Goal: Find specific page/section: Find specific page/section

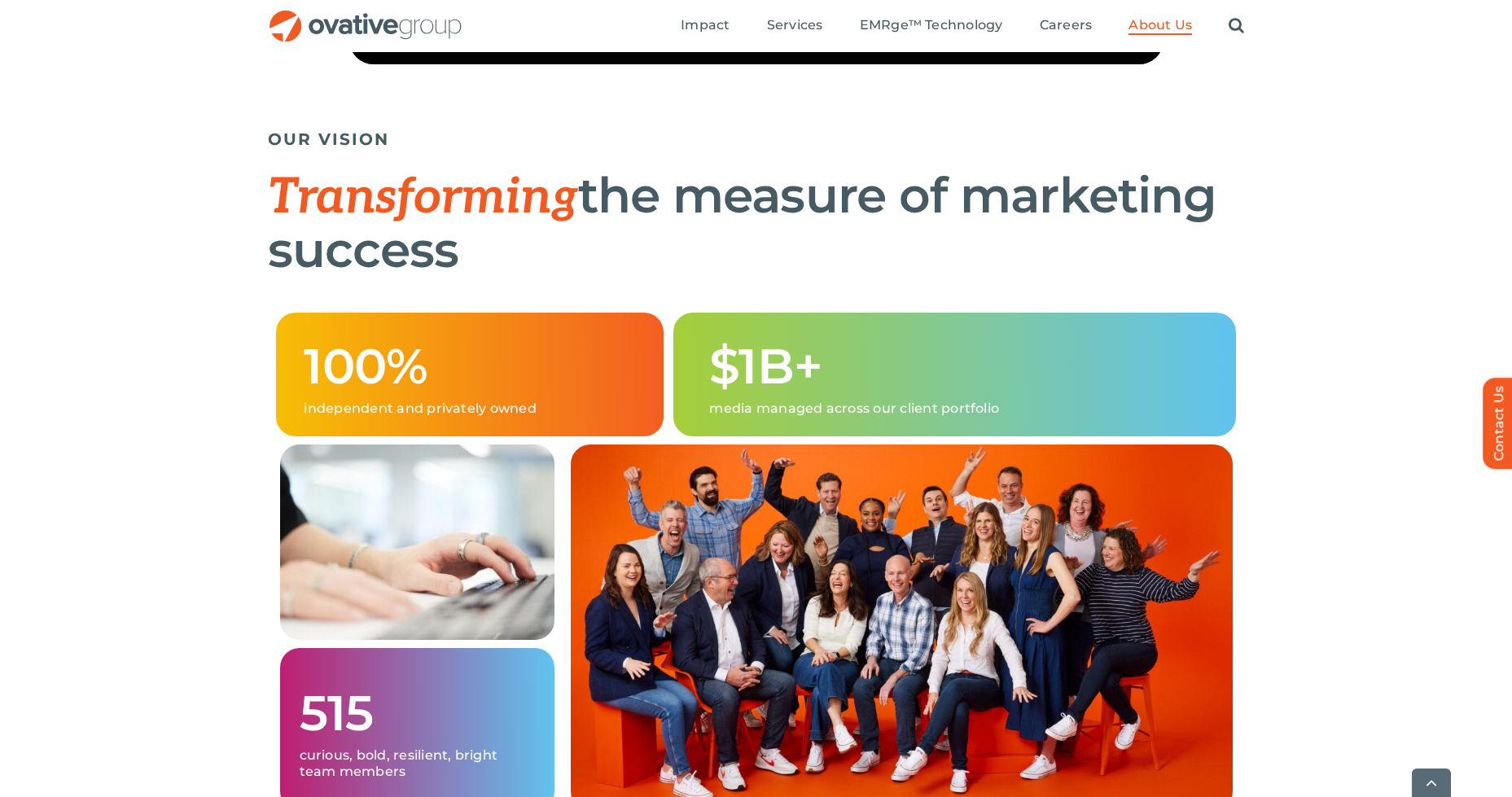
scroll to position [977, 0]
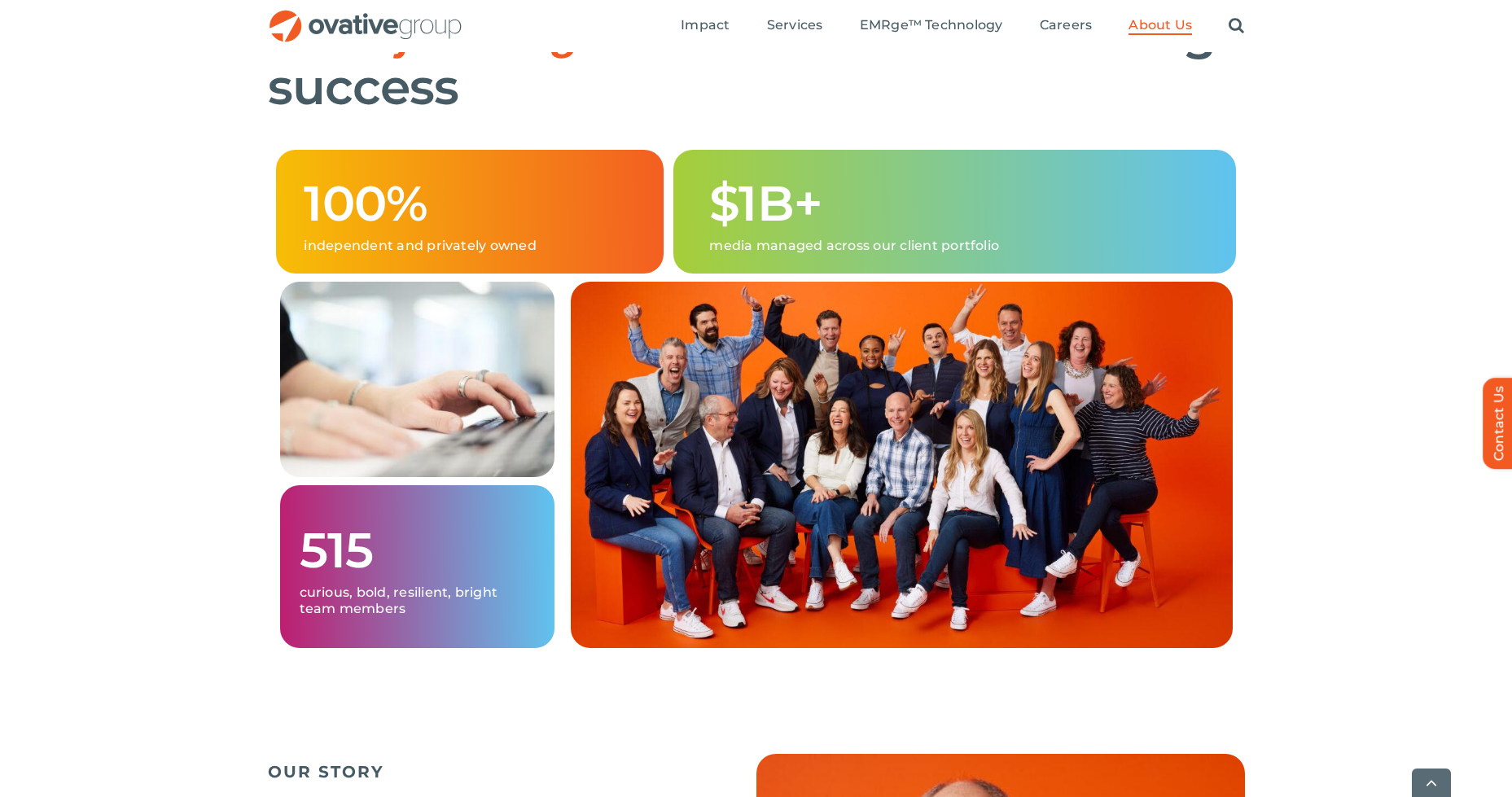
click at [907, 488] on img at bounding box center [901, 465] width 662 height 367
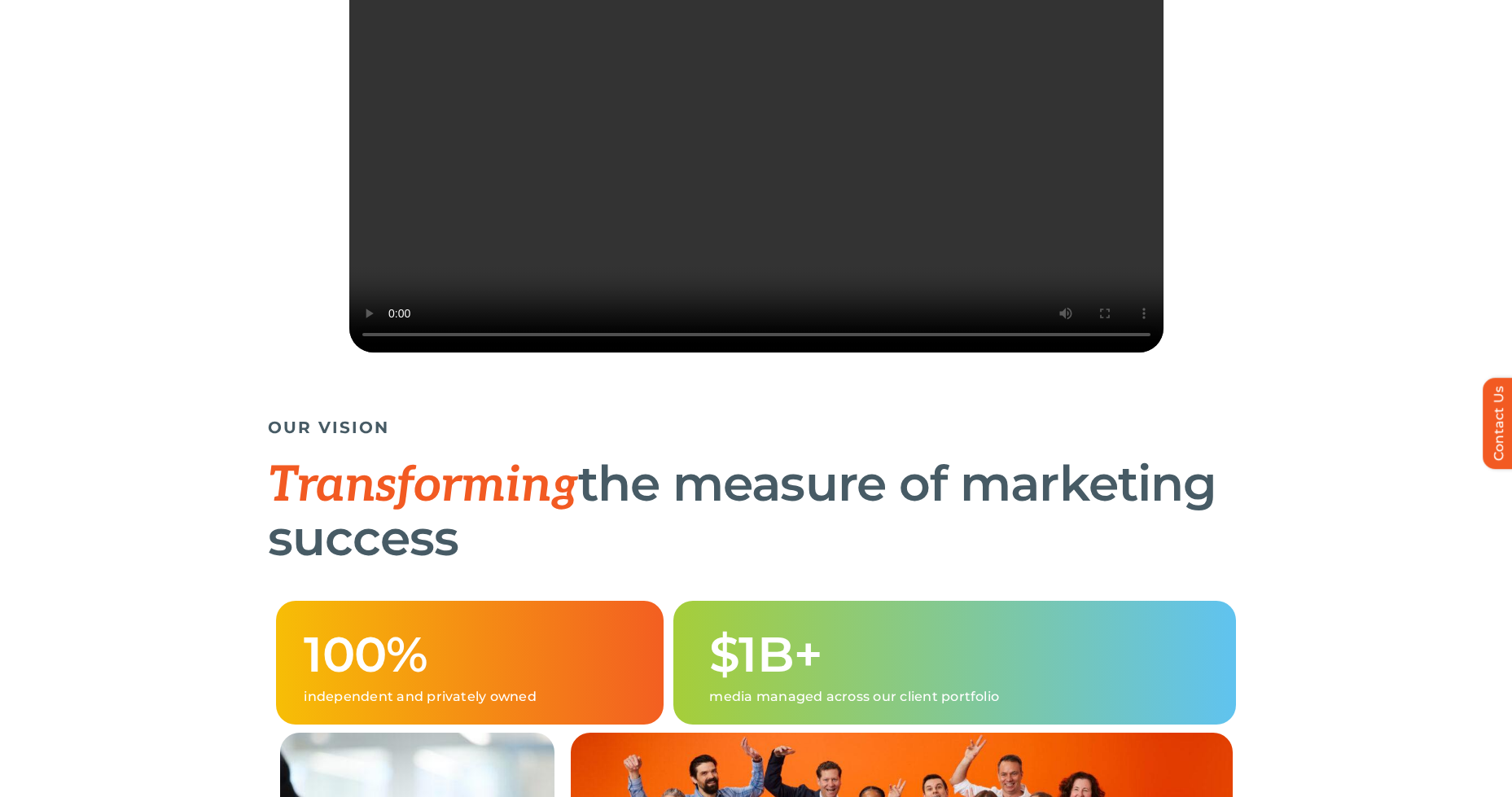
scroll to position [0, 0]
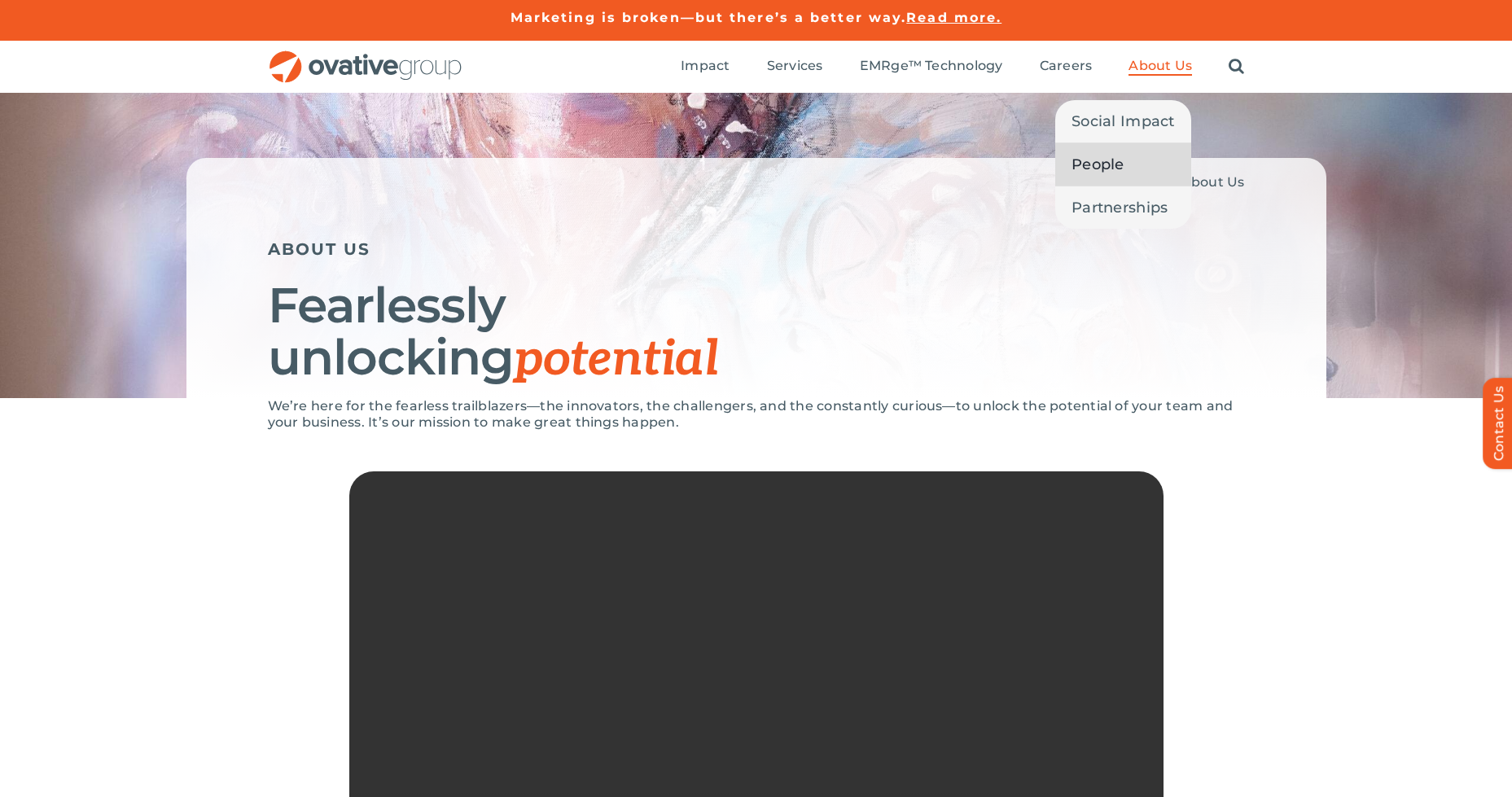
click at [1116, 164] on span "People" at bounding box center [1097, 165] width 53 height 23
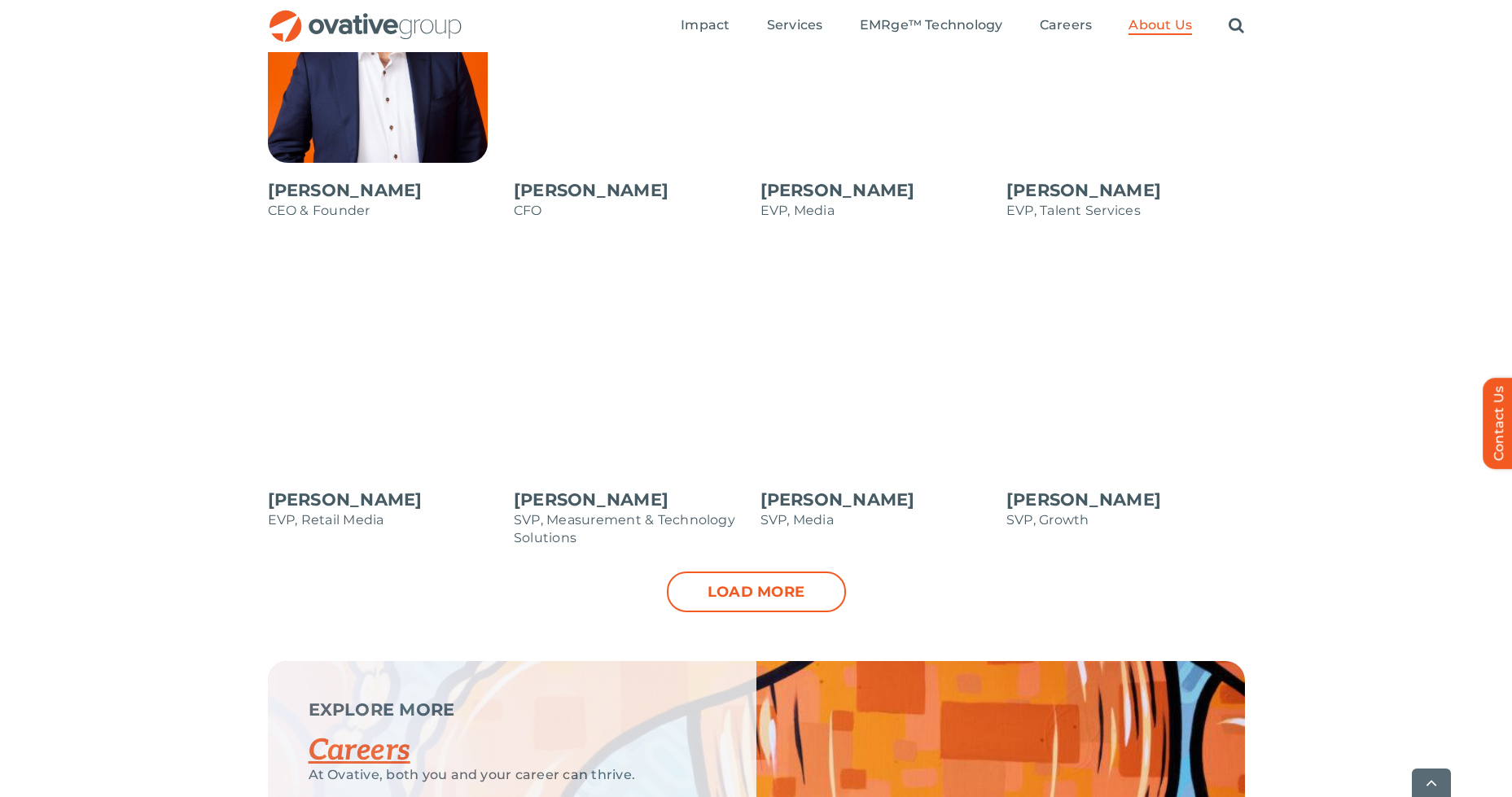
scroll to position [1711, 0]
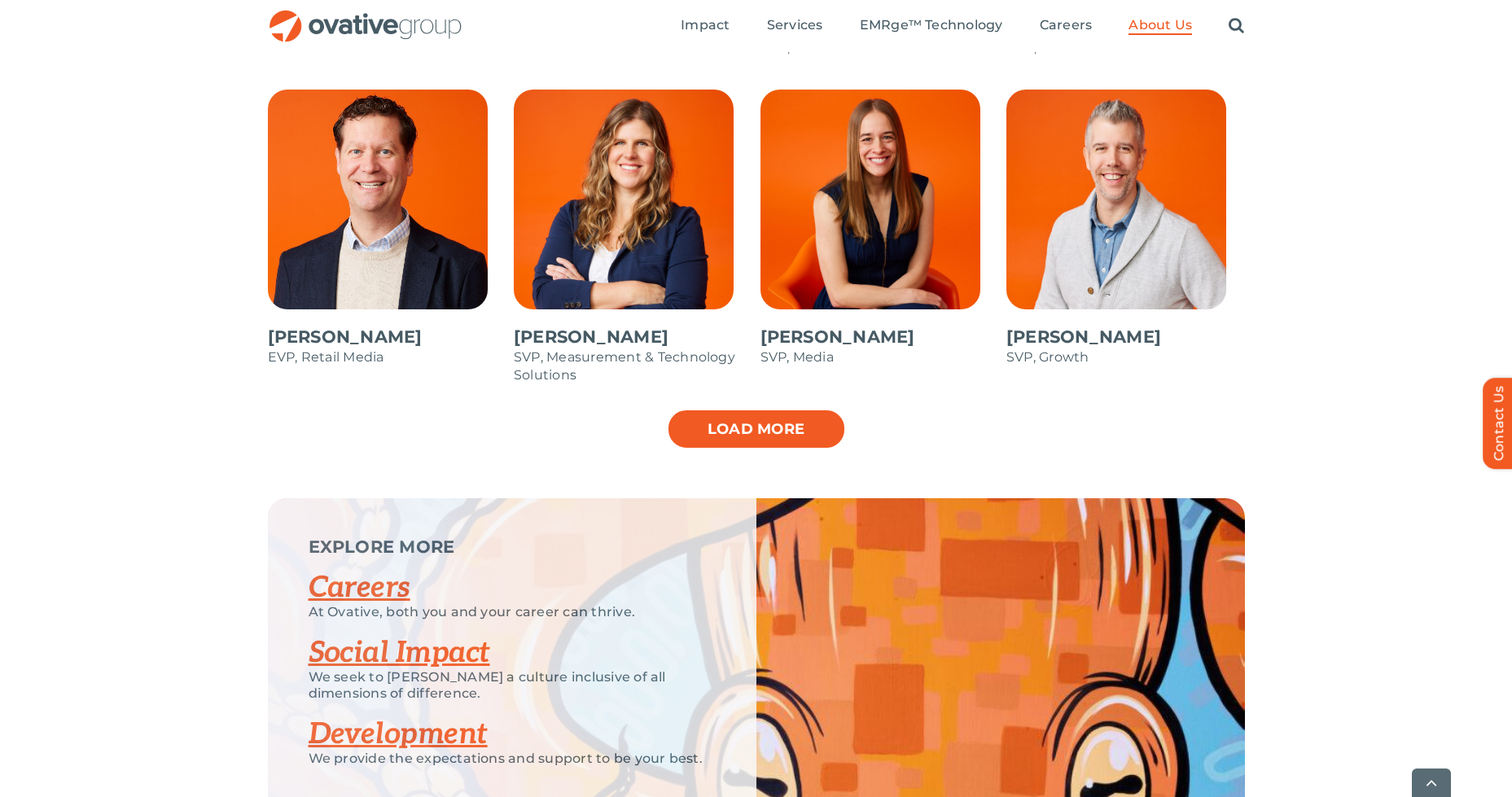
click at [732, 428] on link "Load more" at bounding box center [756, 429] width 179 height 41
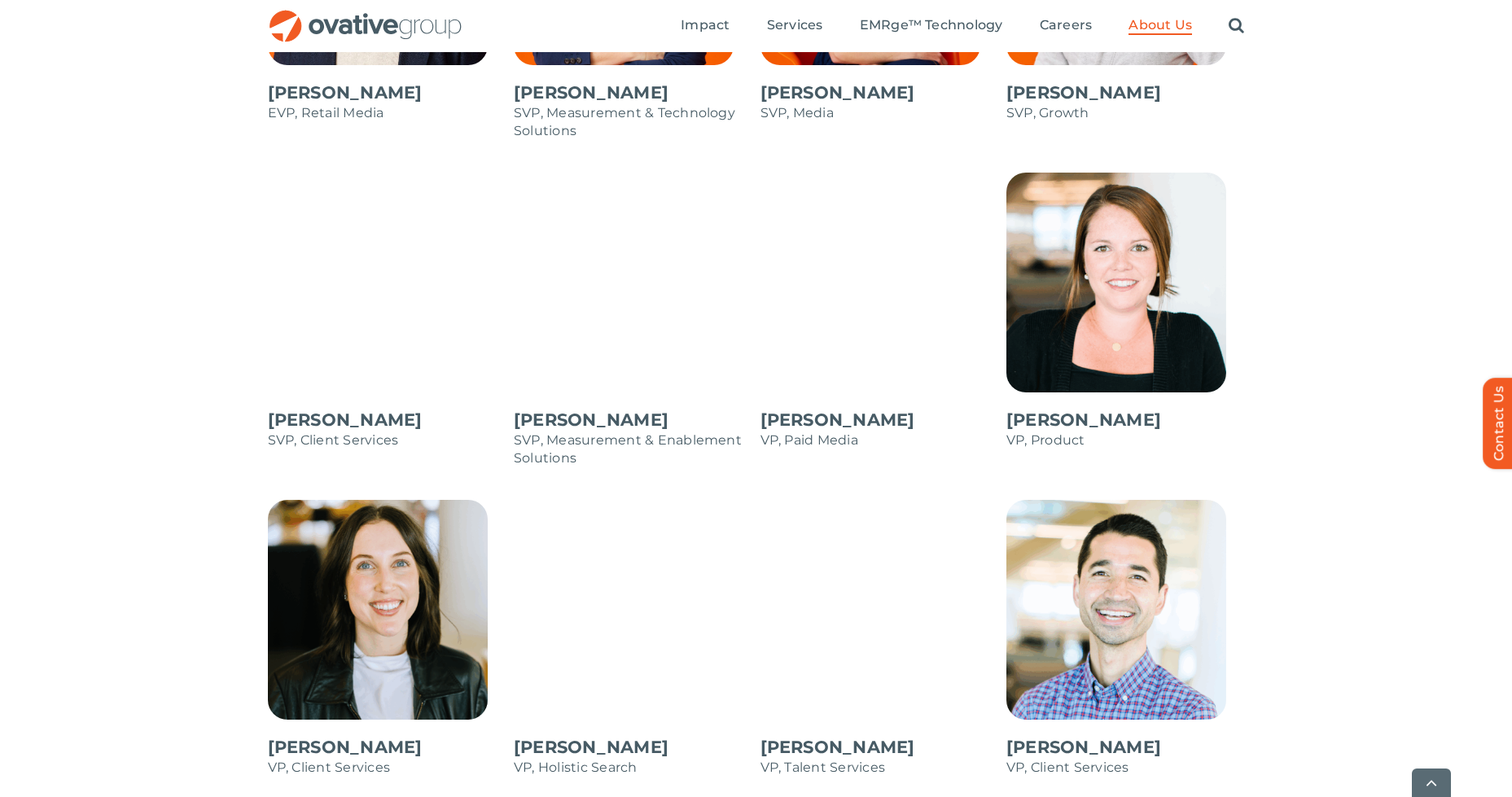
scroll to position [2118, 0]
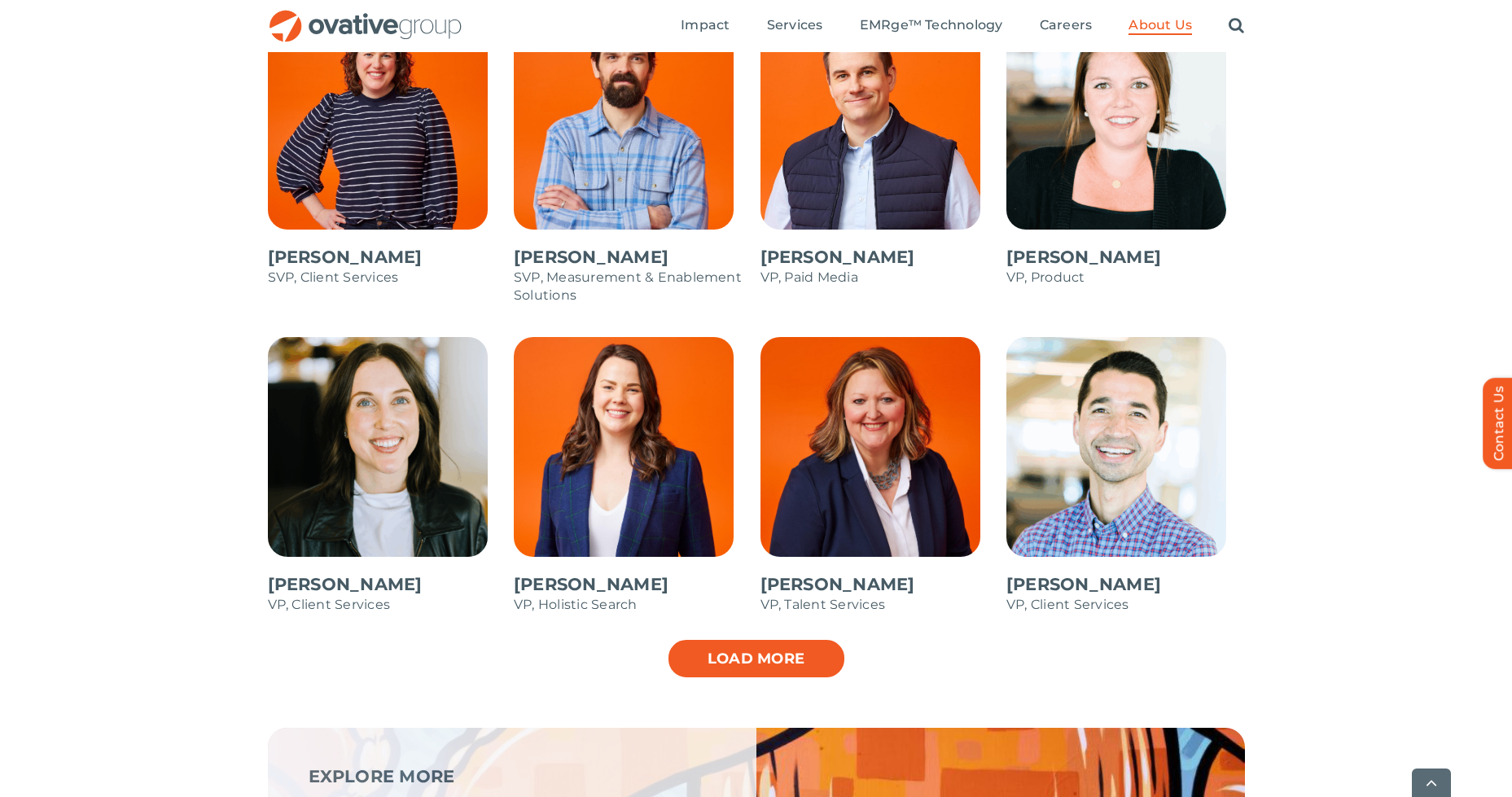
click at [745, 655] on link "Load more" at bounding box center [756, 659] width 179 height 41
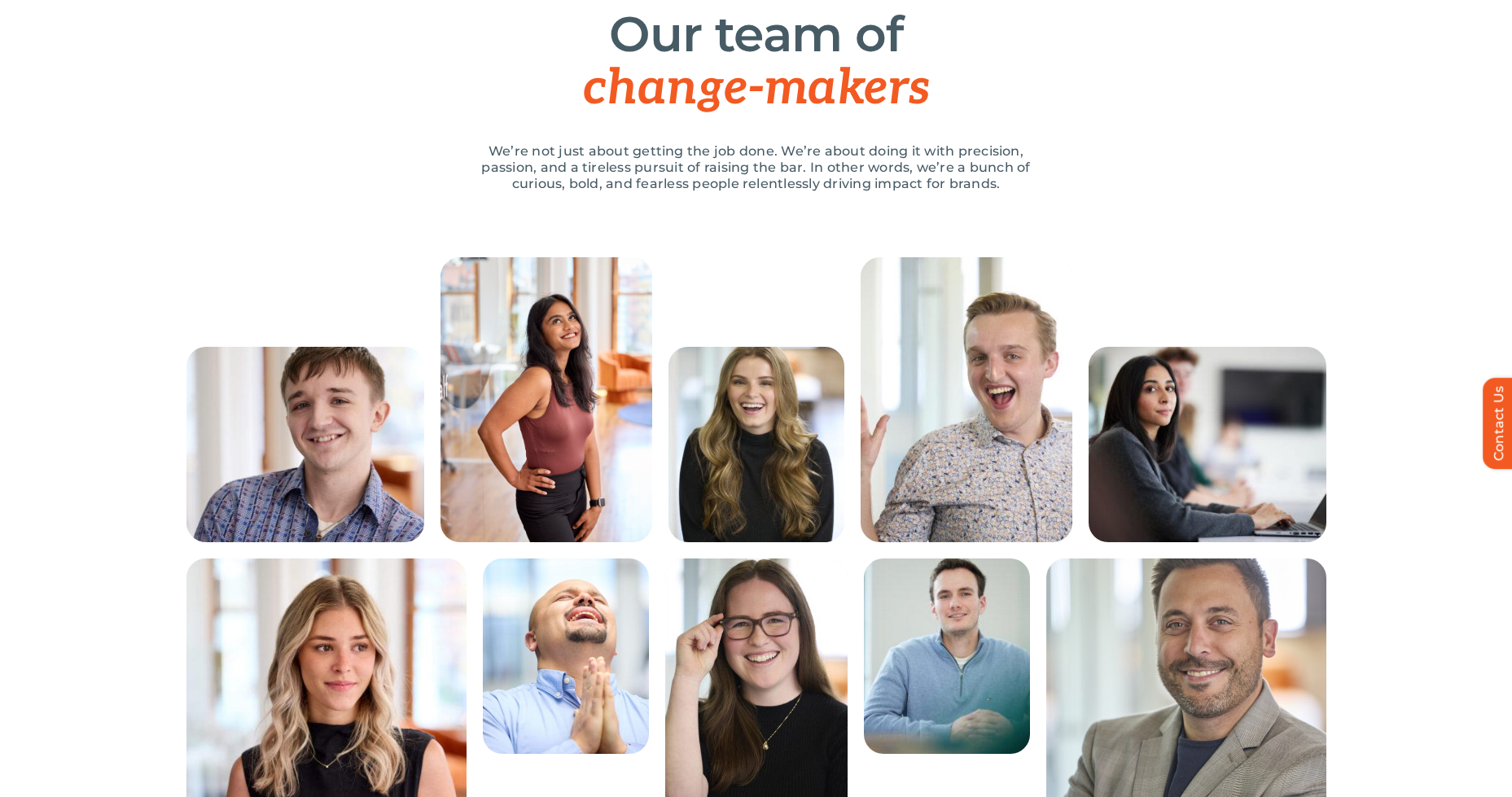
scroll to position [0, 0]
